Goal: Use online tool/utility: Utilize a website feature to perform a specific function

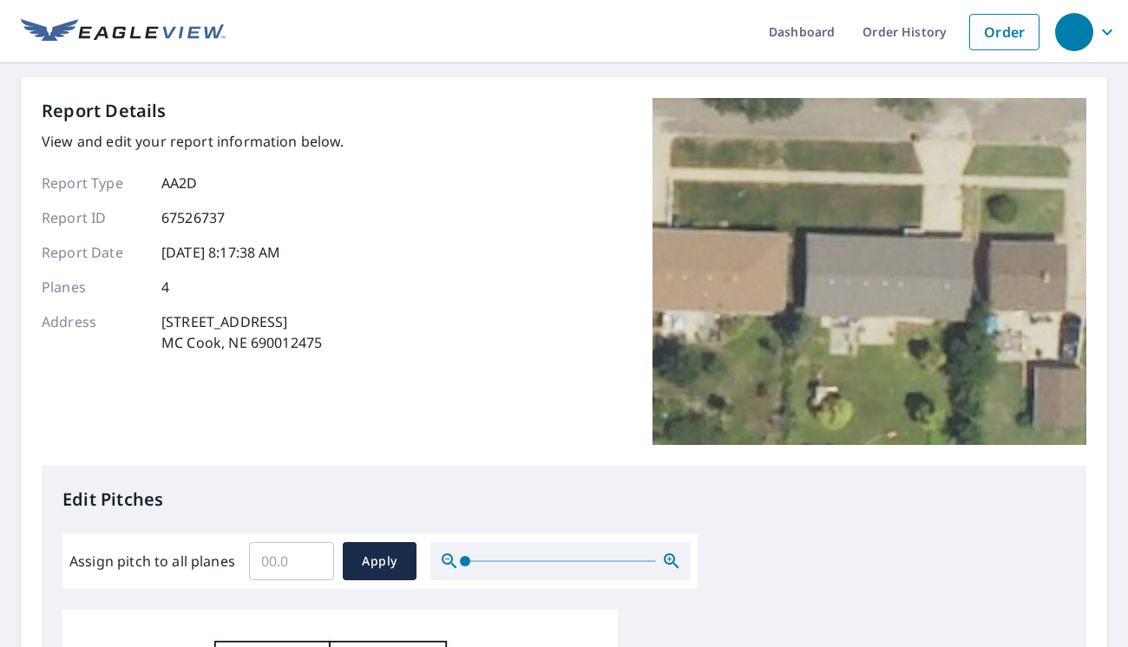
click at [286, 571] on input "Assign pitch to all planes" at bounding box center [291, 561] width 85 height 49
type input "4"
click at [381, 548] on button "Apply" at bounding box center [380, 561] width 74 height 38
type input "4"
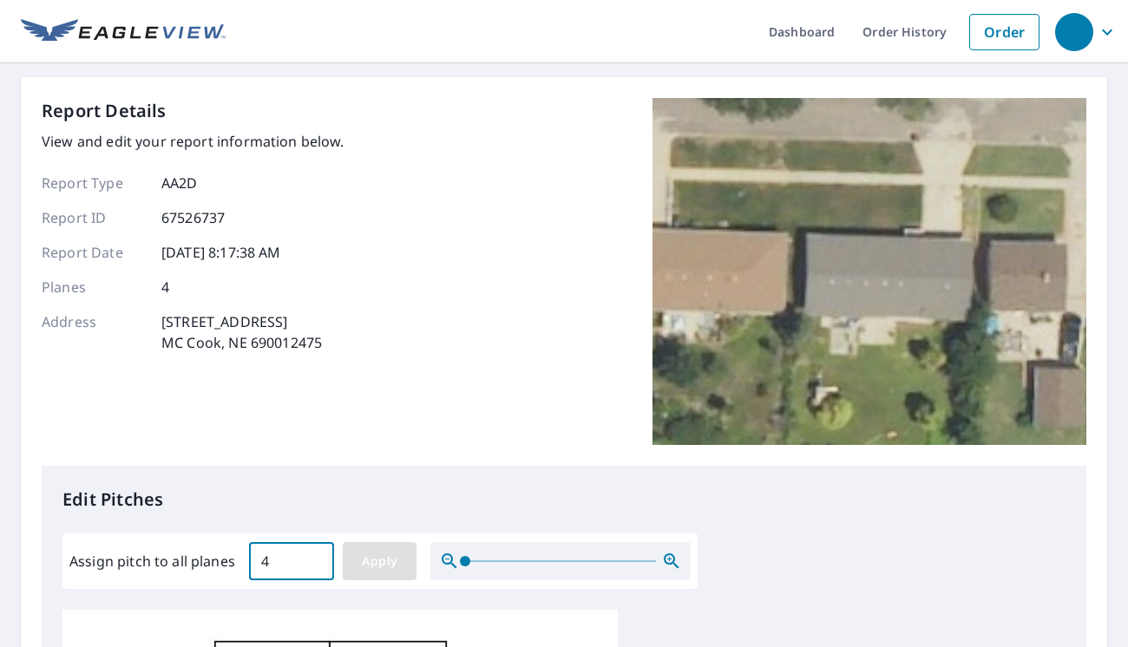
type input "4"
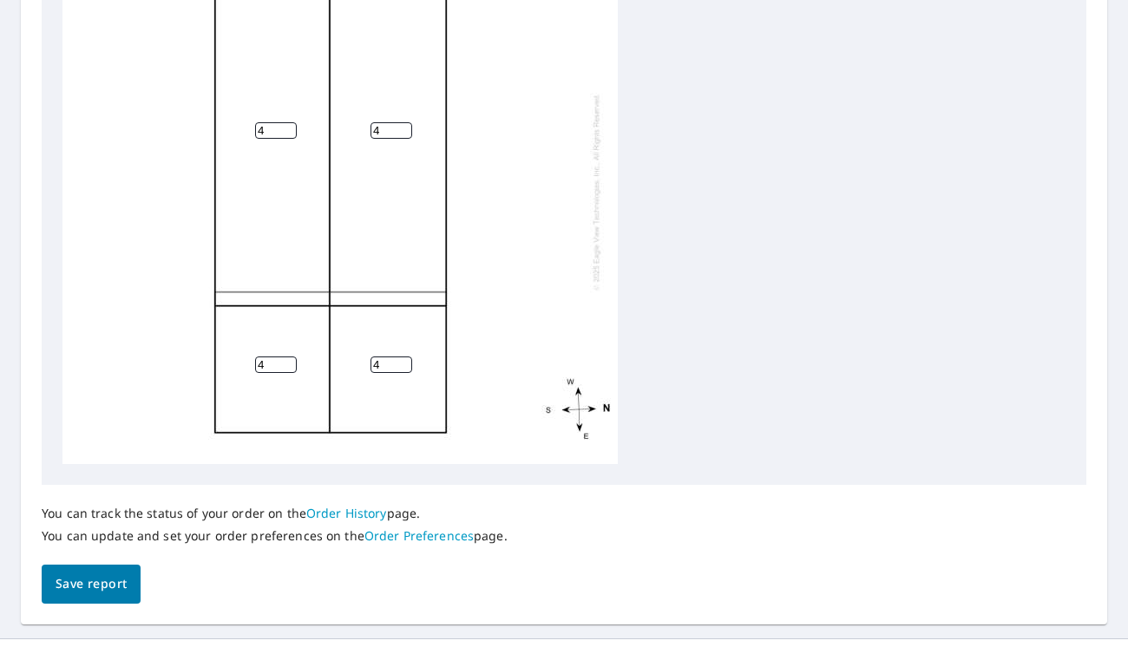
scroll to position [694, 0]
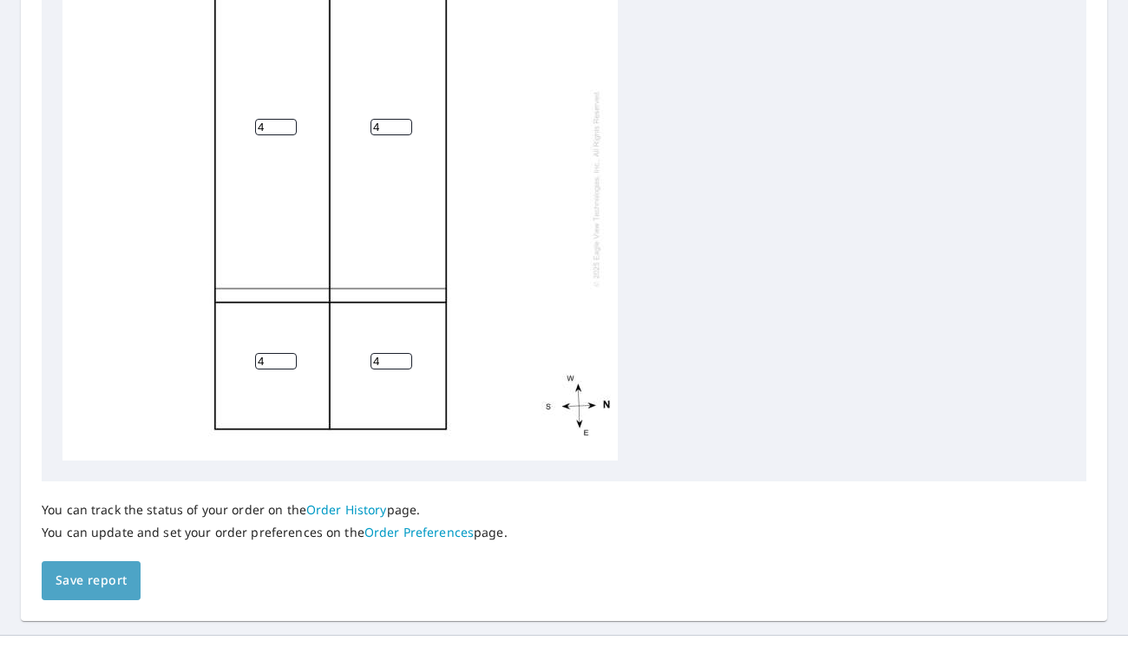
click at [106, 583] on span "Save report" at bounding box center [91, 581] width 71 height 22
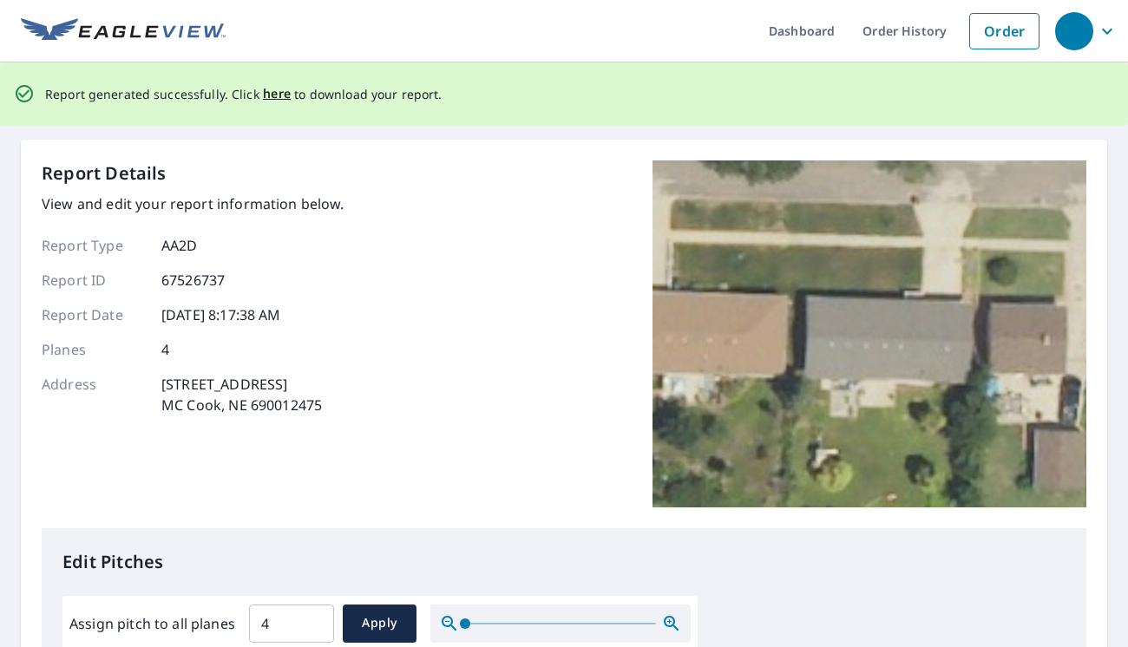
scroll to position [0, 0]
click at [273, 95] on span "here" at bounding box center [277, 95] width 29 height 22
